Goal: Information Seeking & Learning: Learn about a topic

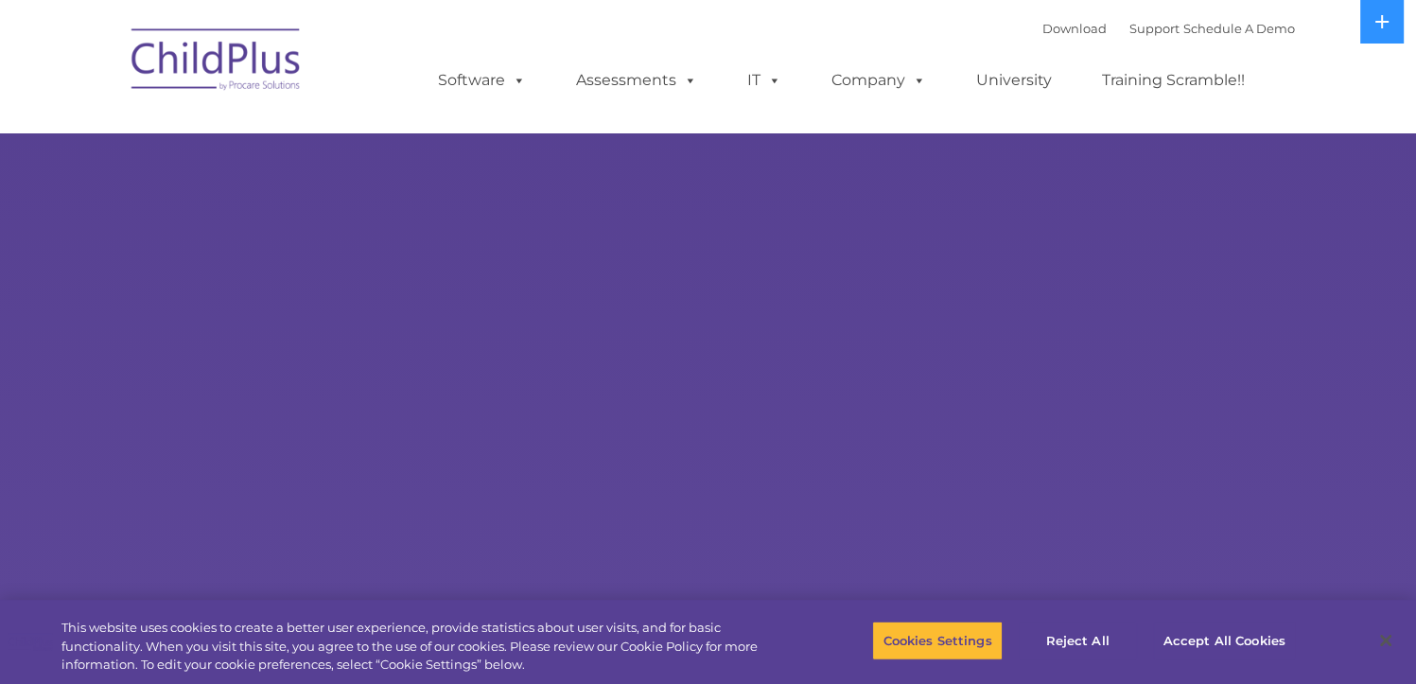
select select "MEDIUM"
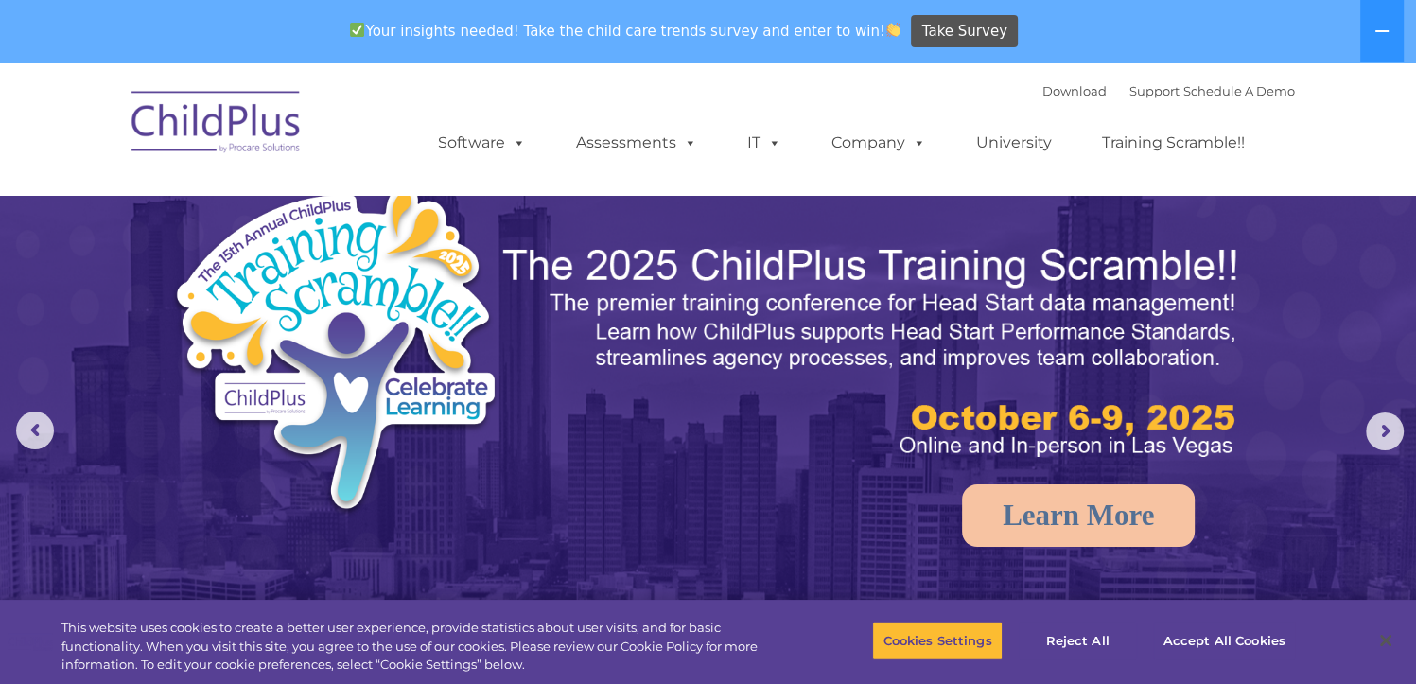
drag, startPoint x: 1382, startPoint y: 25, endPoint x: 919, endPoint y: 203, distance: 496.9
click at [919, 203] on img at bounding box center [708, 507] width 1416 height 891
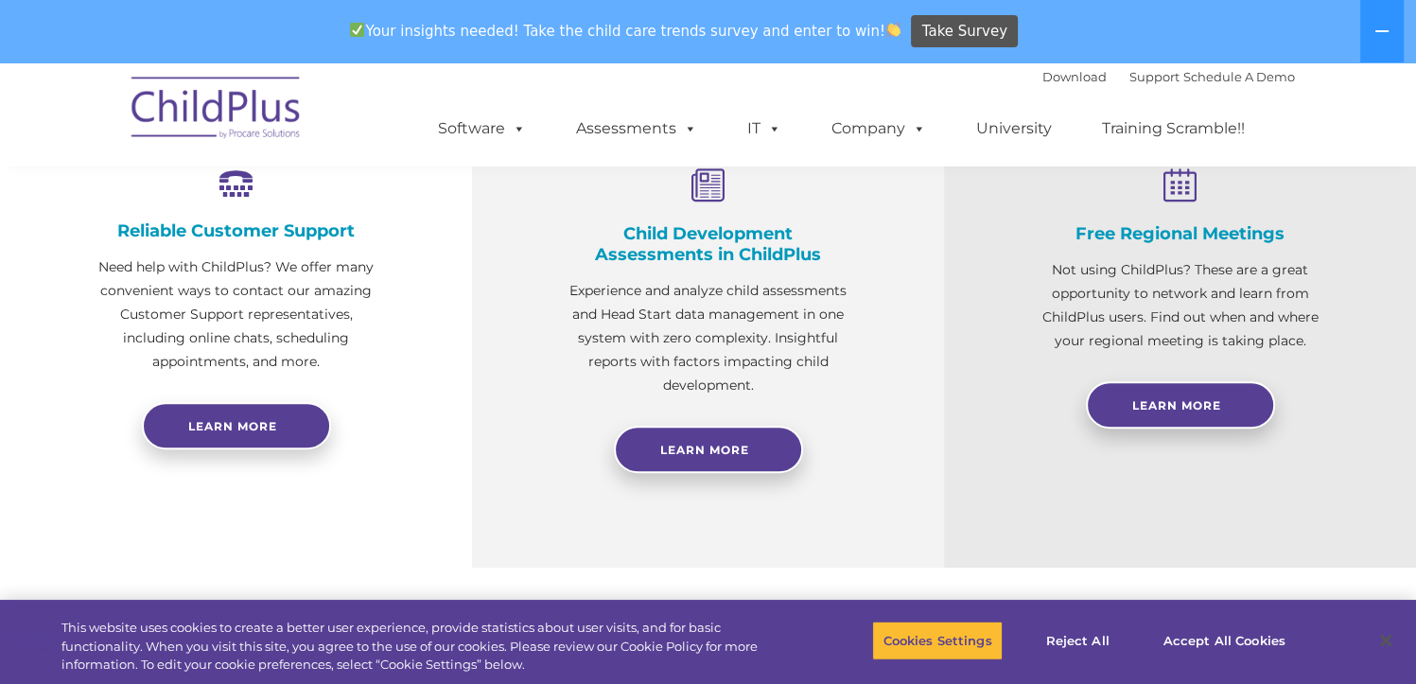
scroll to position [759, 0]
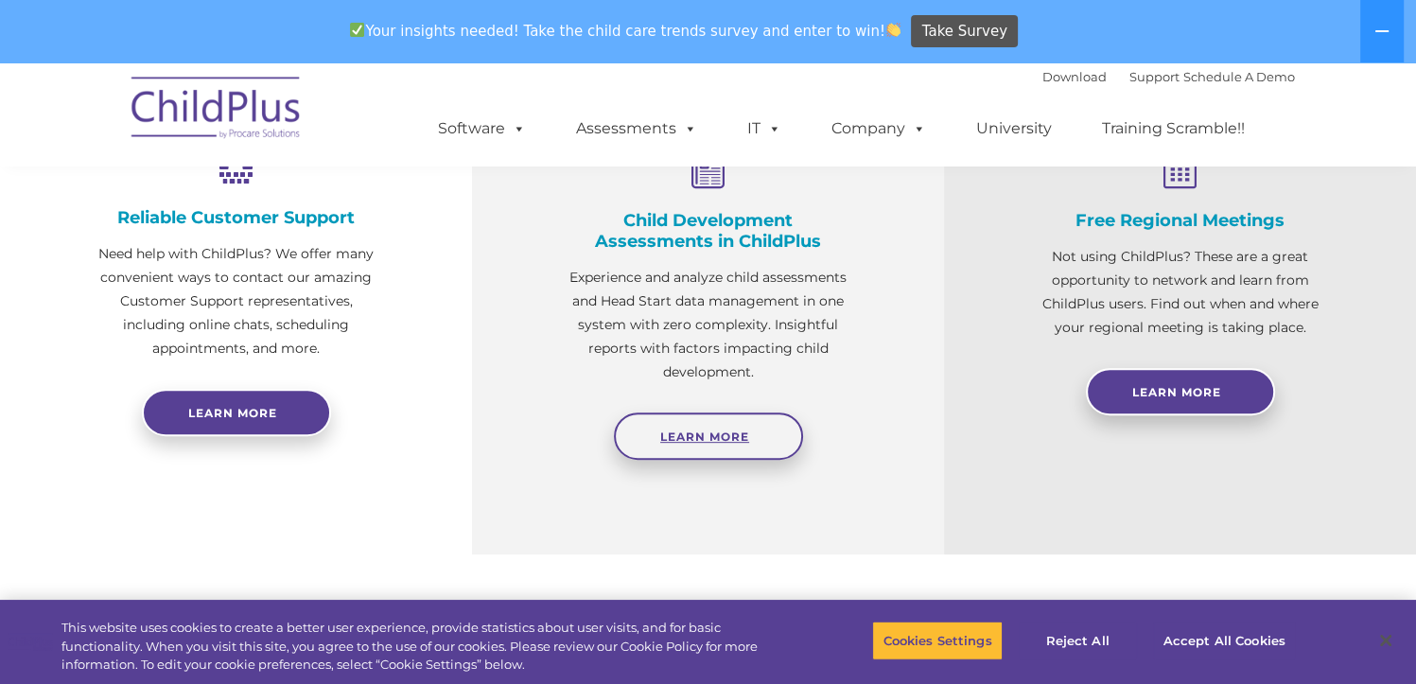
click at [728, 432] on span "Learn More" at bounding box center [704, 437] width 89 height 14
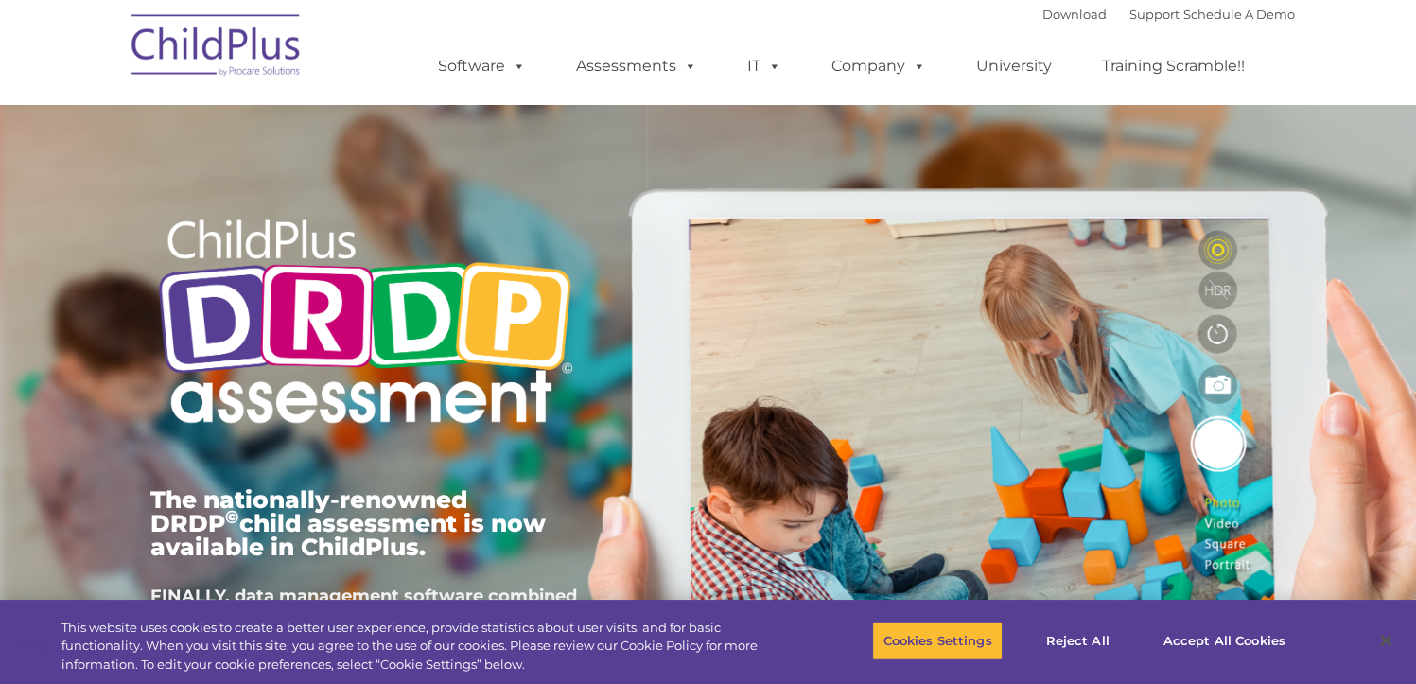
type input ""
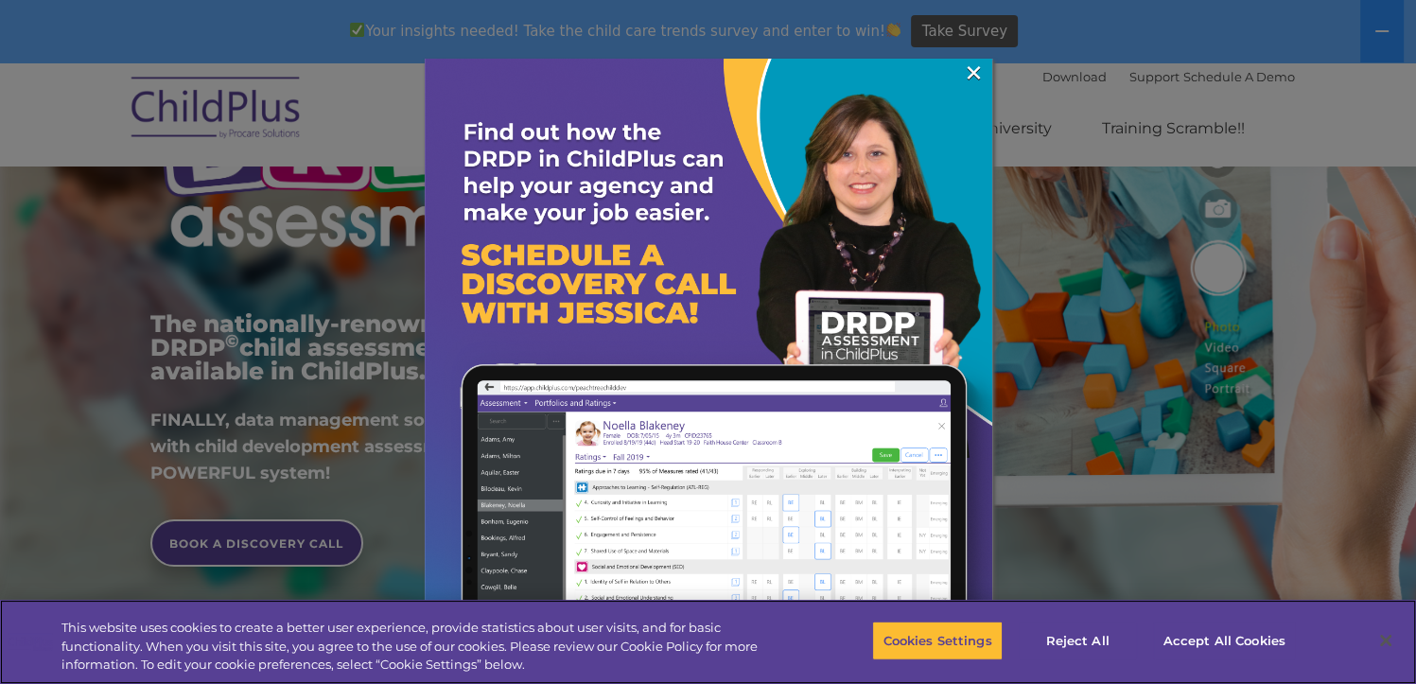
scroll to position [454, 0]
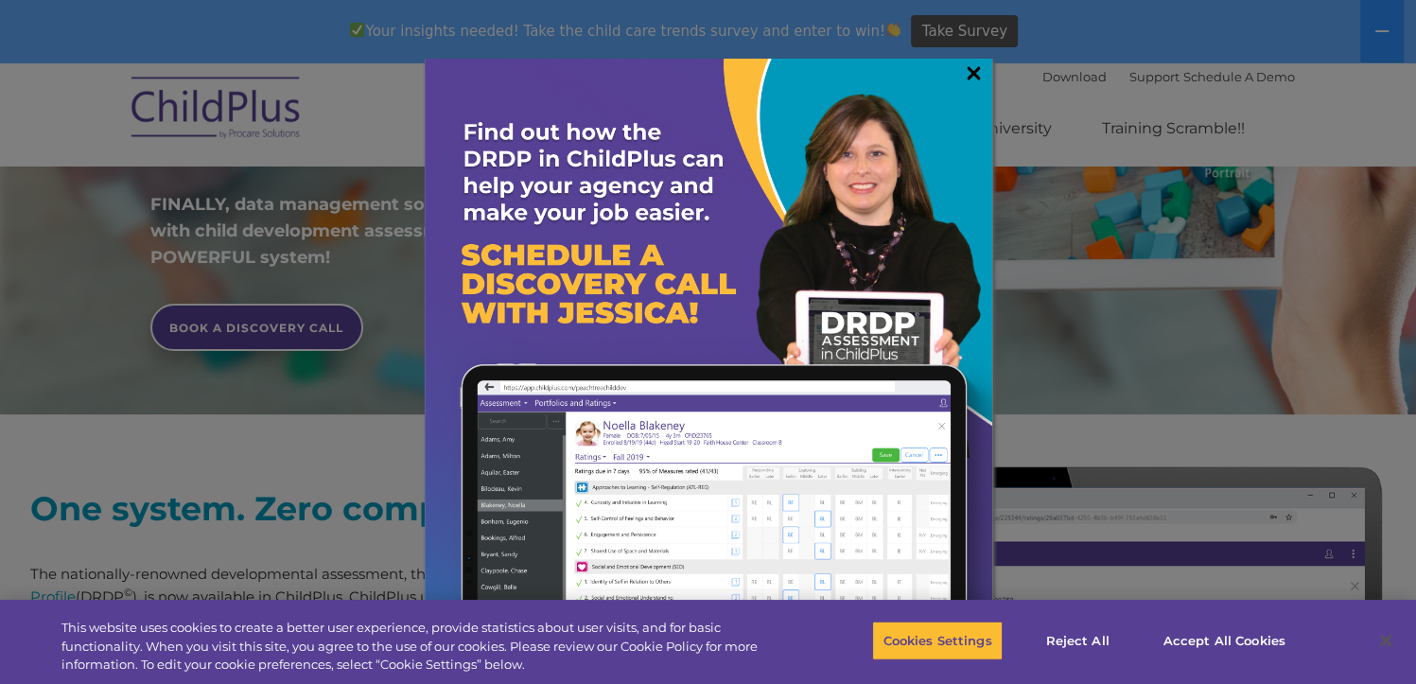
click at [982, 71] on link "×" at bounding box center [974, 72] width 22 height 19
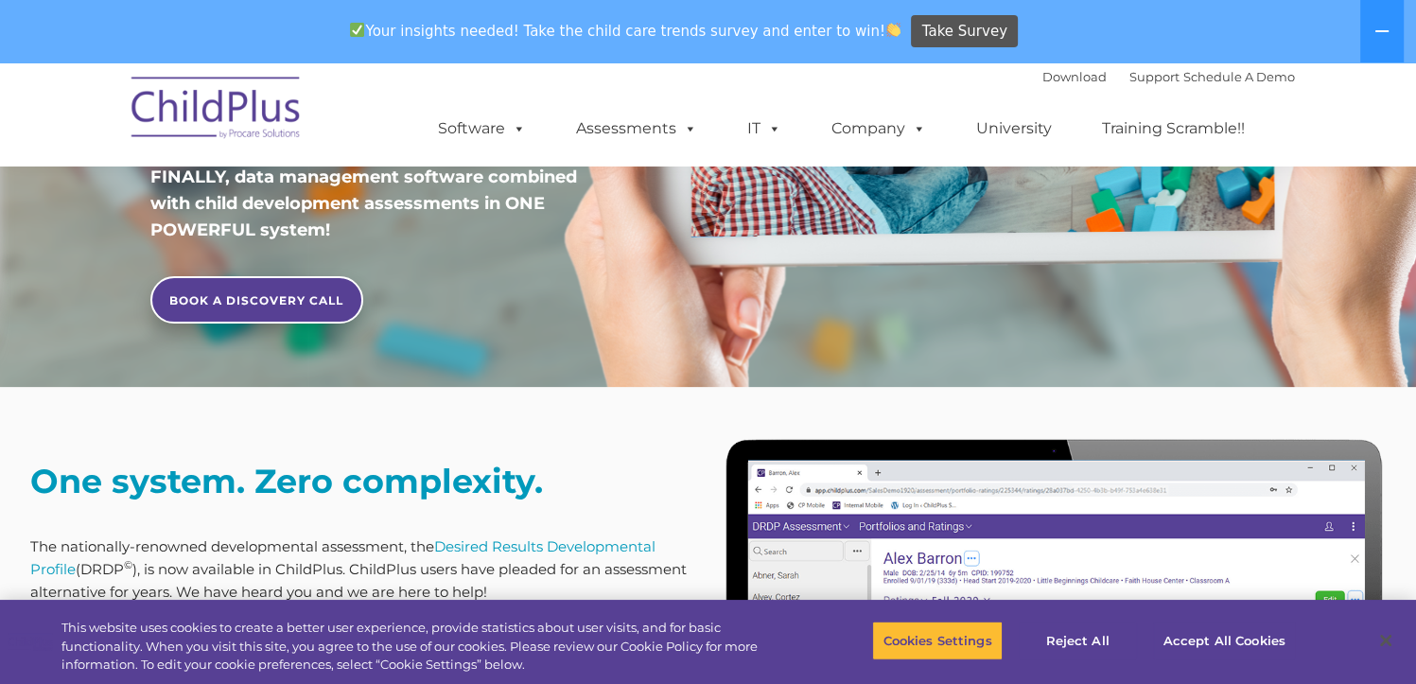
scroll to position [0, 0]
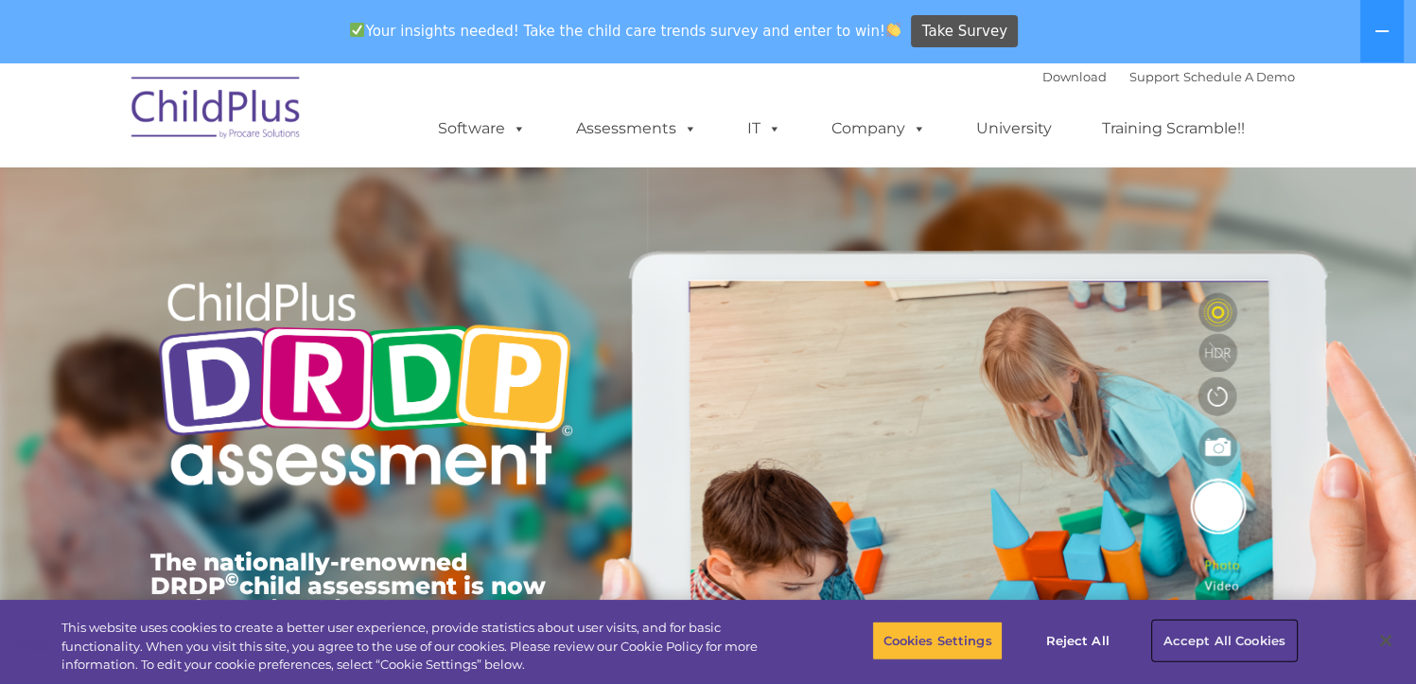
click at [1209, 642] on button "Accept All Cookies" at bounding box center [1224, 641] width 143 height 40
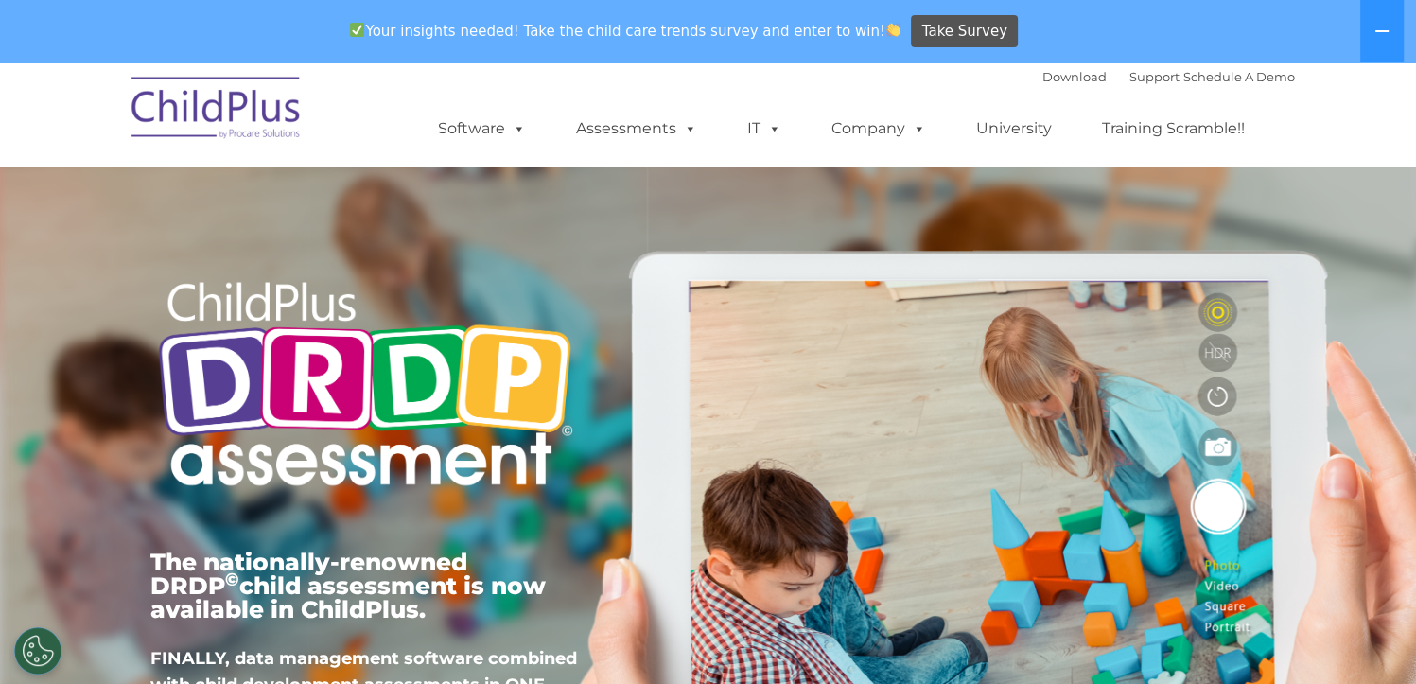
click at [266, 123] on img at bounding box center [216, 110] width 189 height 95
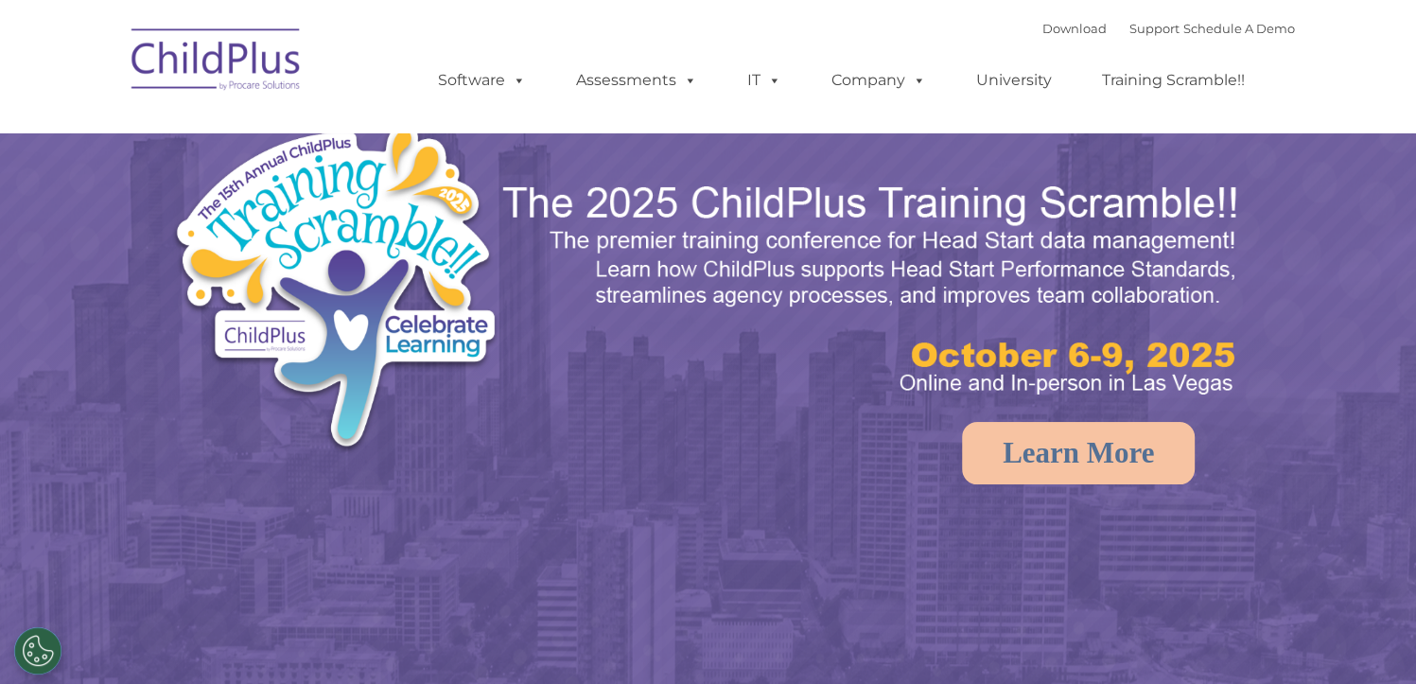
select select "MEDIUM"
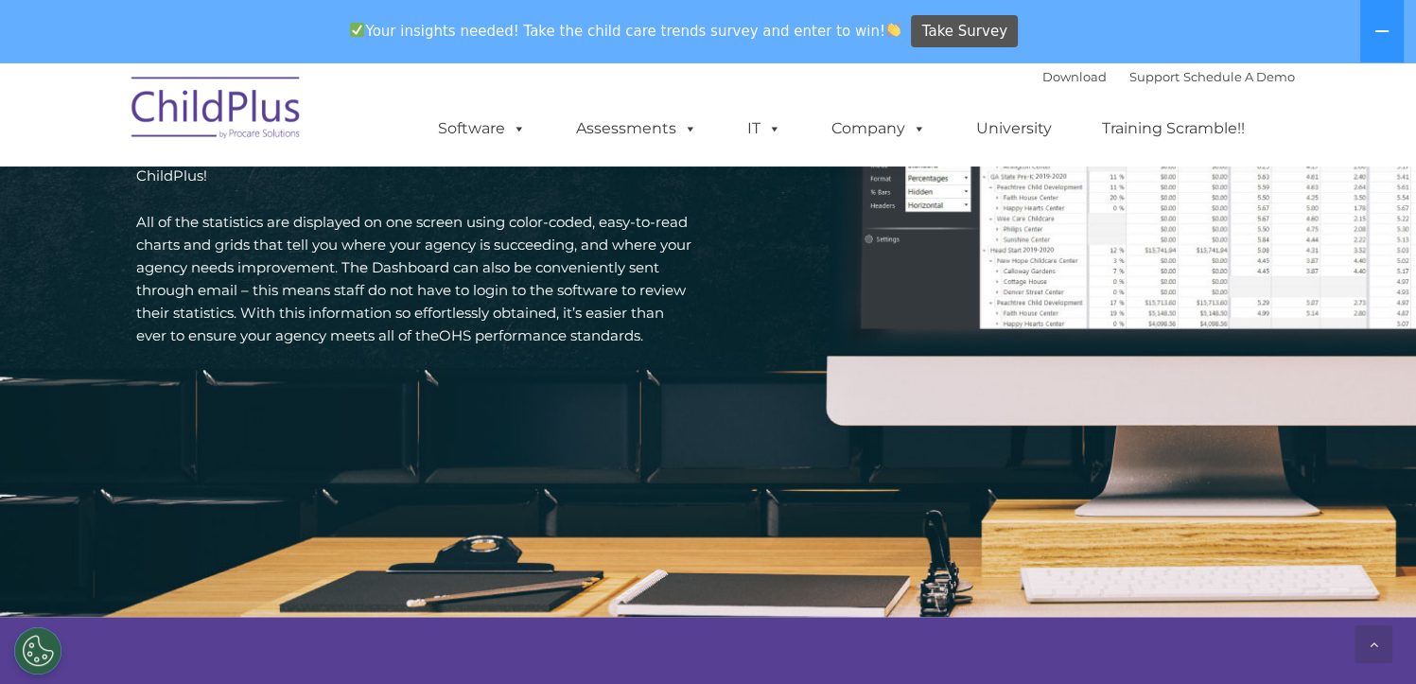
scroll to position [2936, 0]
